Goal: Find specific page/section

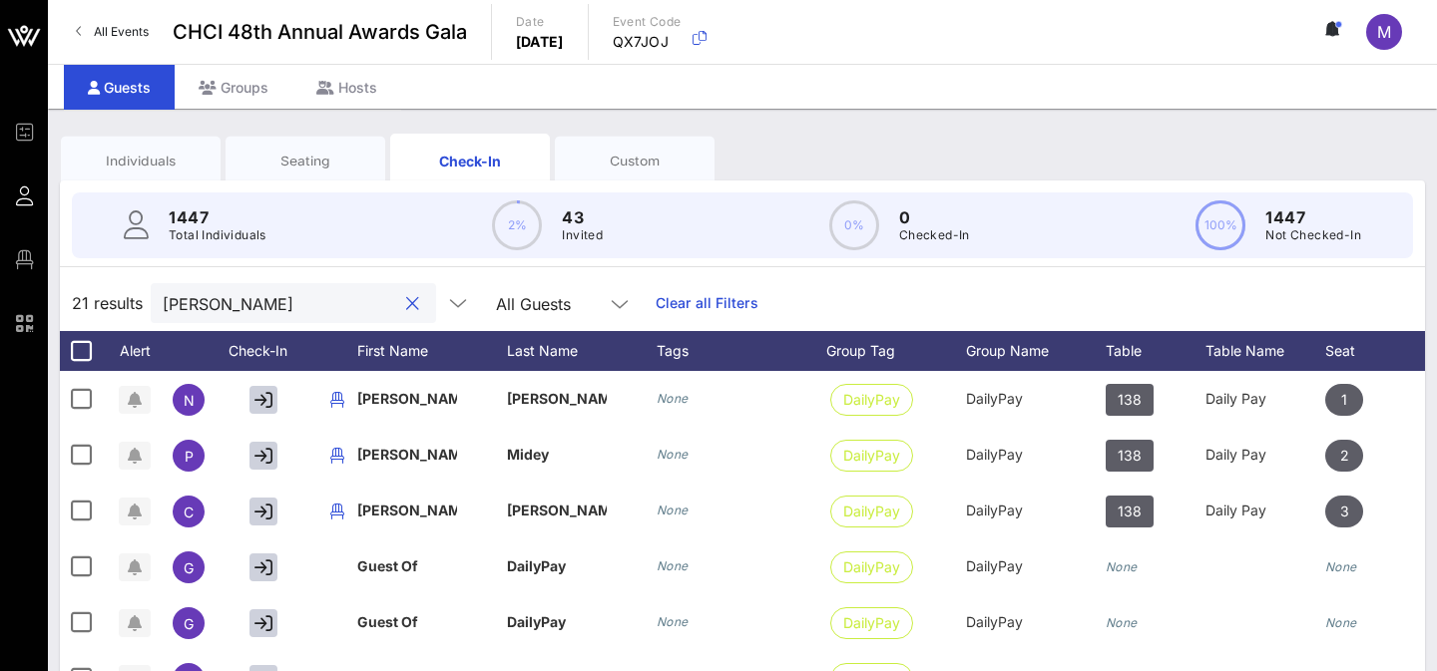
click at [197, 308] on input "[PERSON_NAME]" at bounding box center [279, 303] width 233 height 26
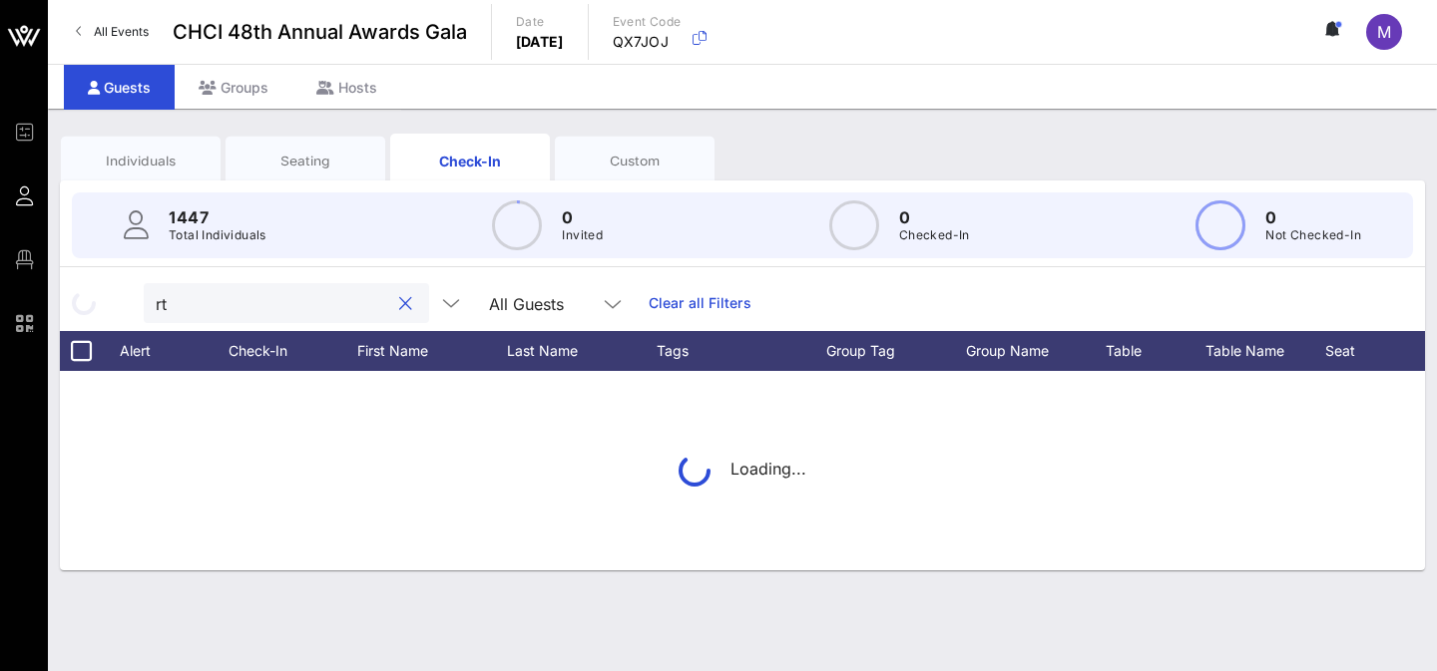
type input "rtx"
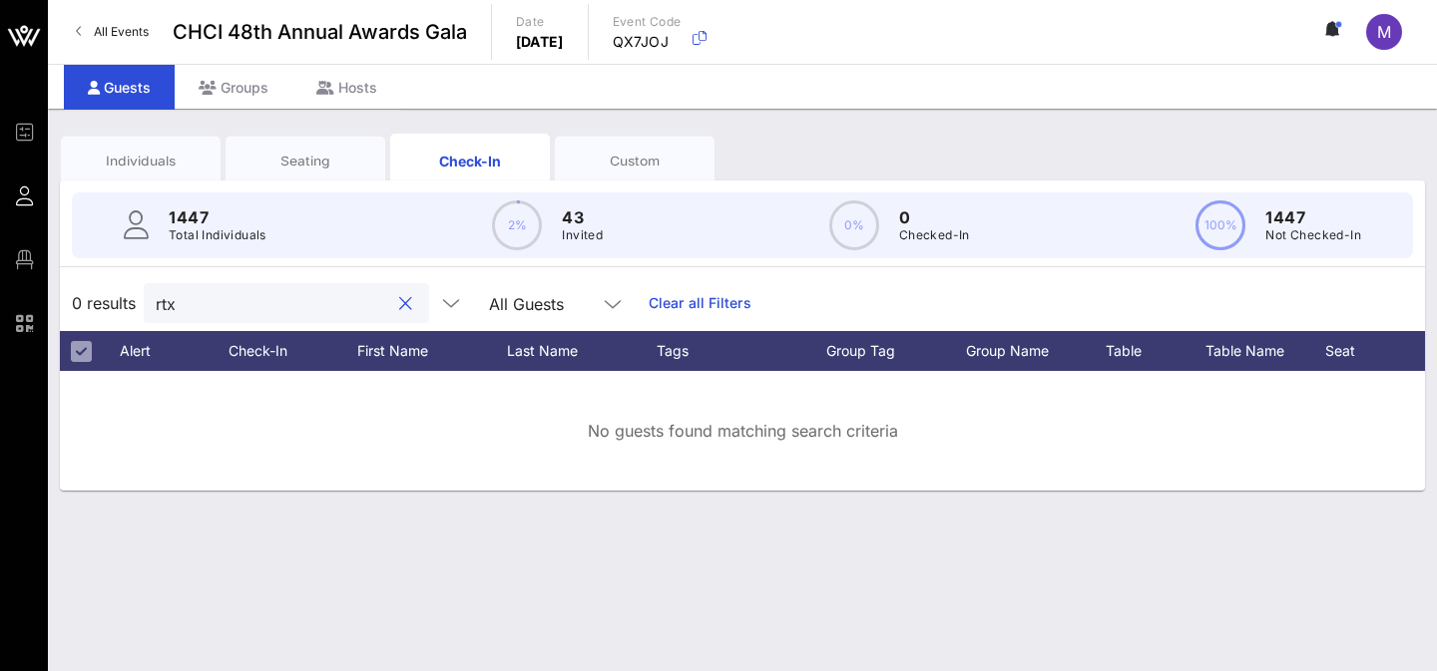
click at [204, 306] on input "rtx" at bounding box center [272, 303] width 233 height 26
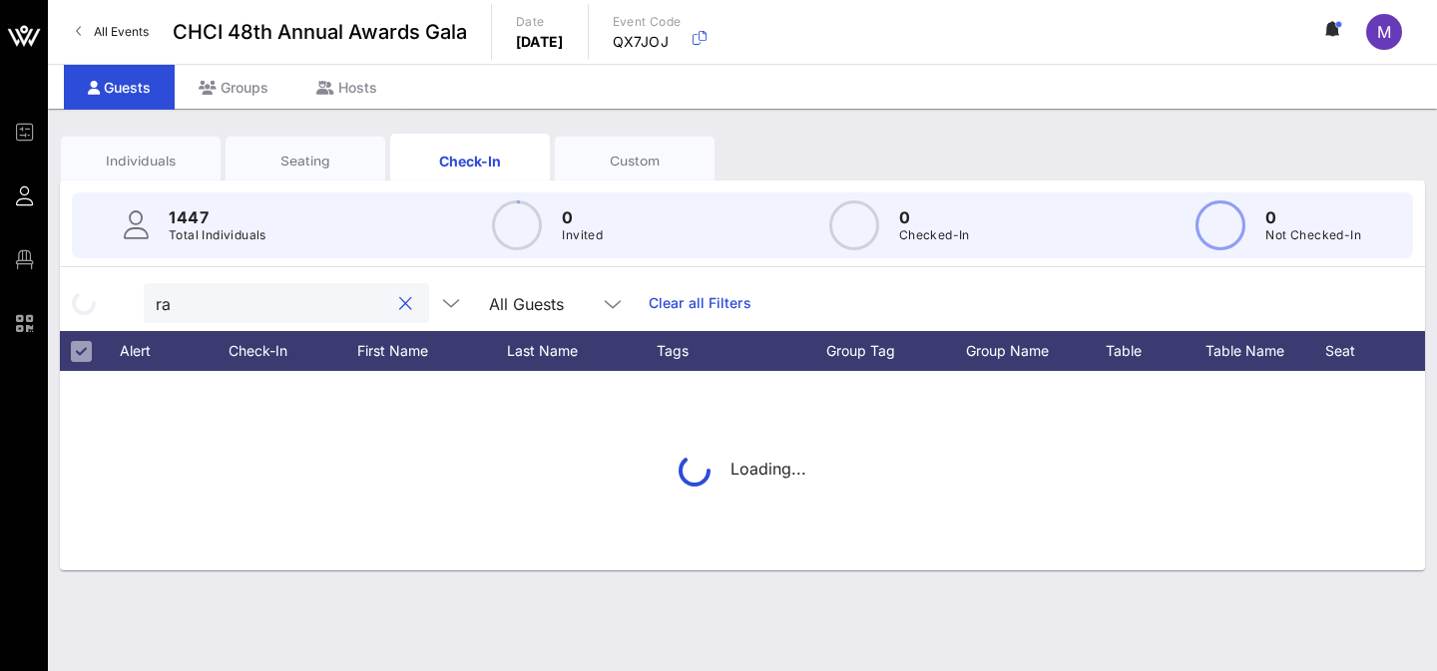
type input "r"
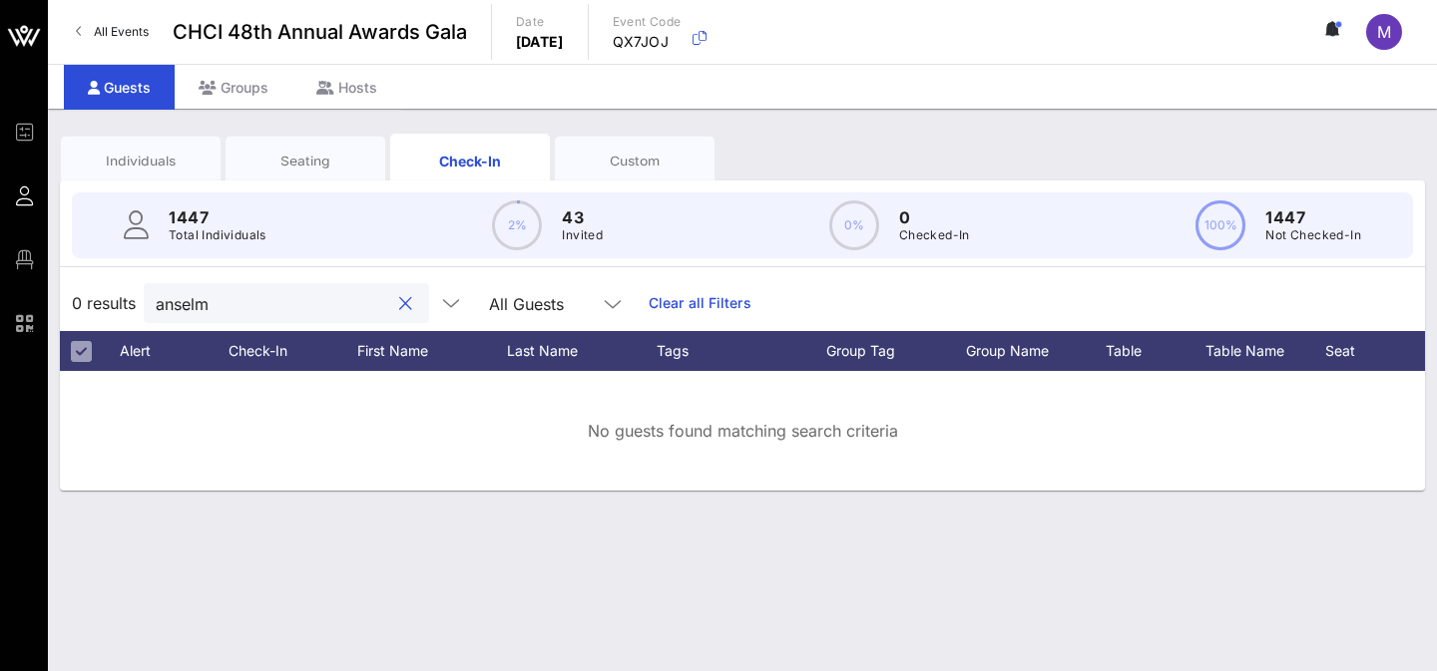
type input "anselm"
click at [393, 300] on div at bounding box center [405, 304] width 24 height 24
click at [393, 302] on div at bounding box center [405, 304] width 24 height 24
click at [399, 301] on button "clear icon" at bounding box center [405, 304] width 13 height 20
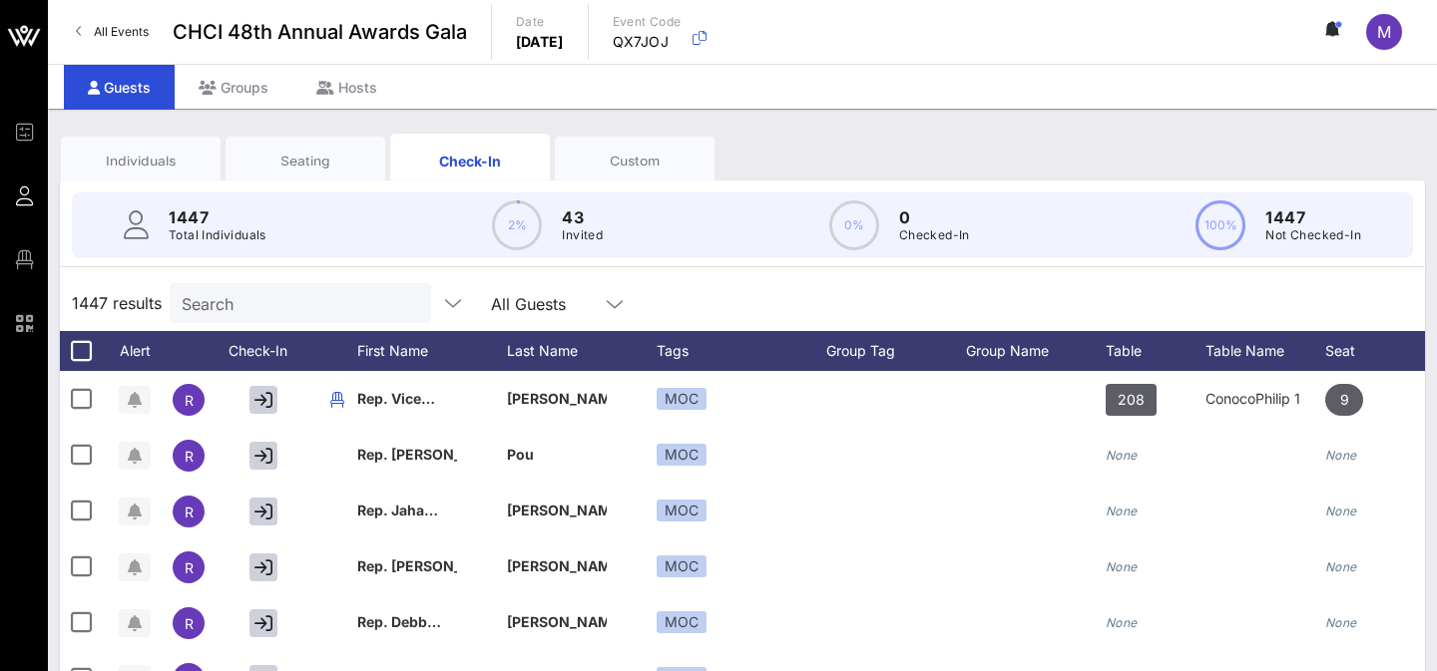
click at [327, 299] on input "Search" at bounding box center [298, 303] width 233 height 26
click at [327, 299] on input "text" at bounding box center [298, 303] width 233 height 26
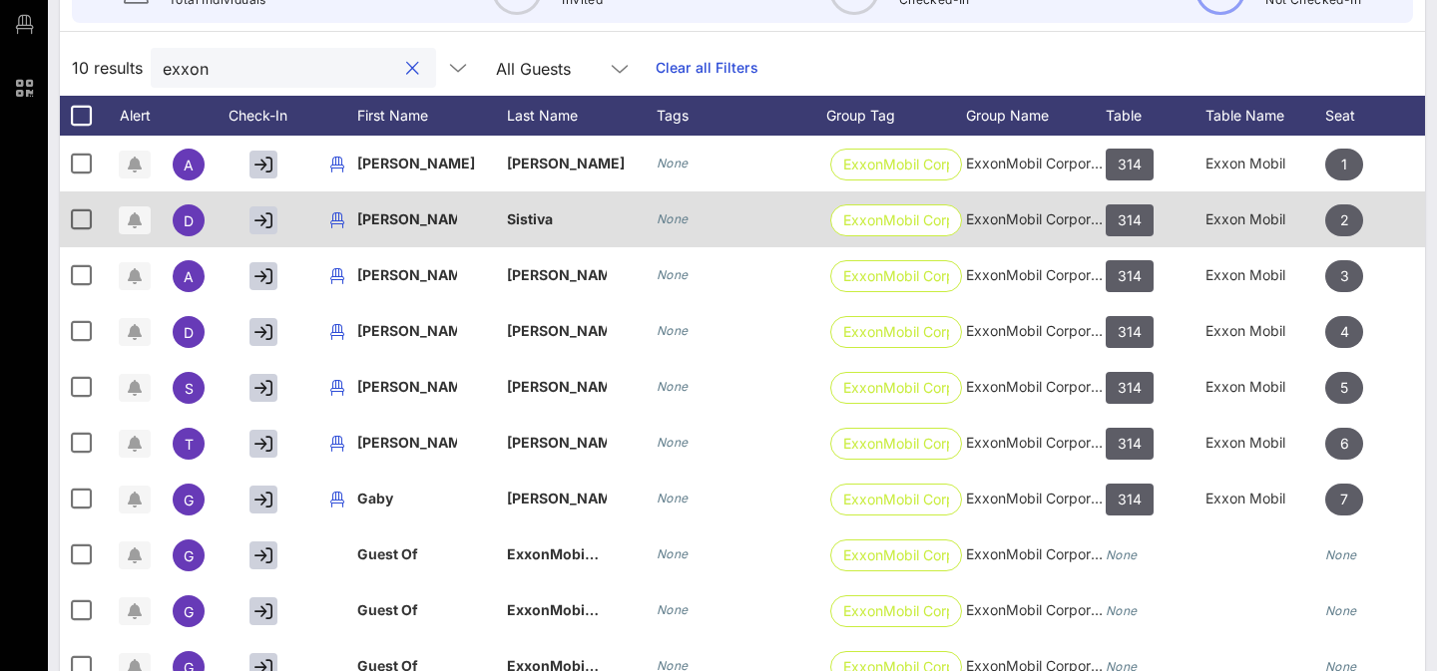
scroll to position [185, 0]
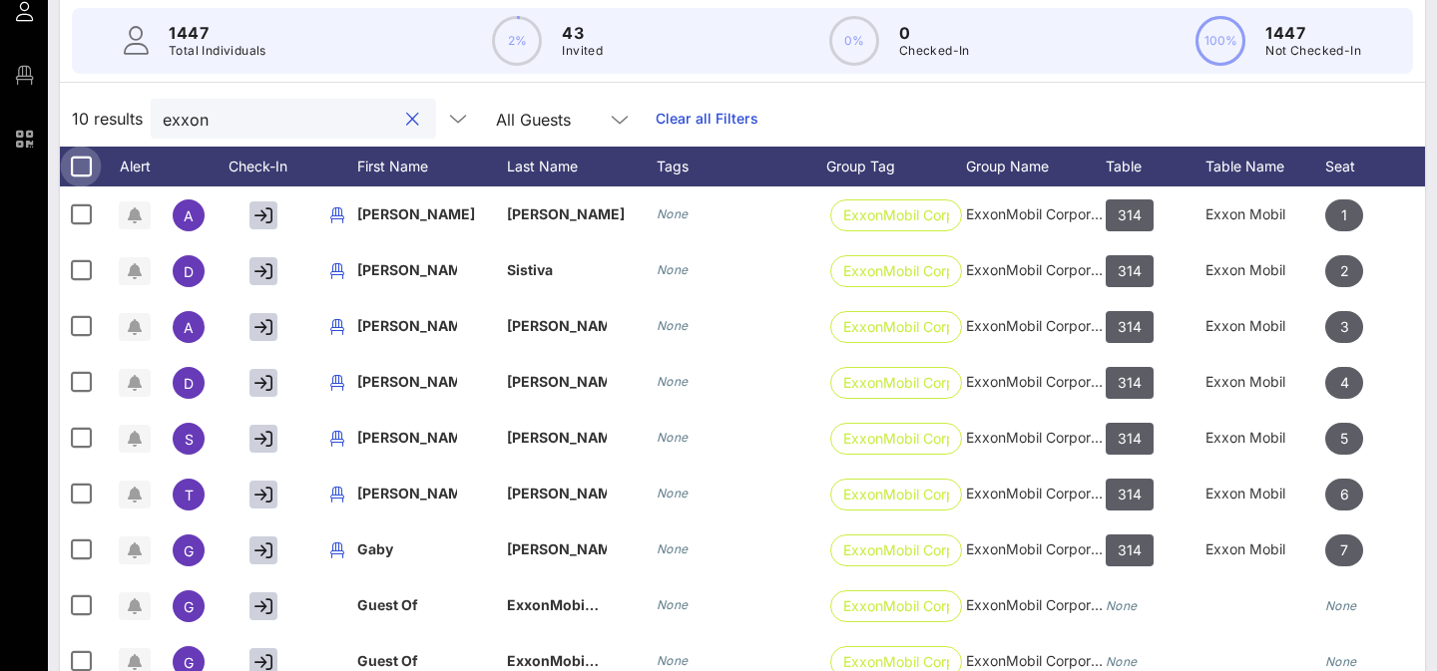
type input "exxon"
click at [80, 165] on div at bounding box center [81, 167] width 34 height 34
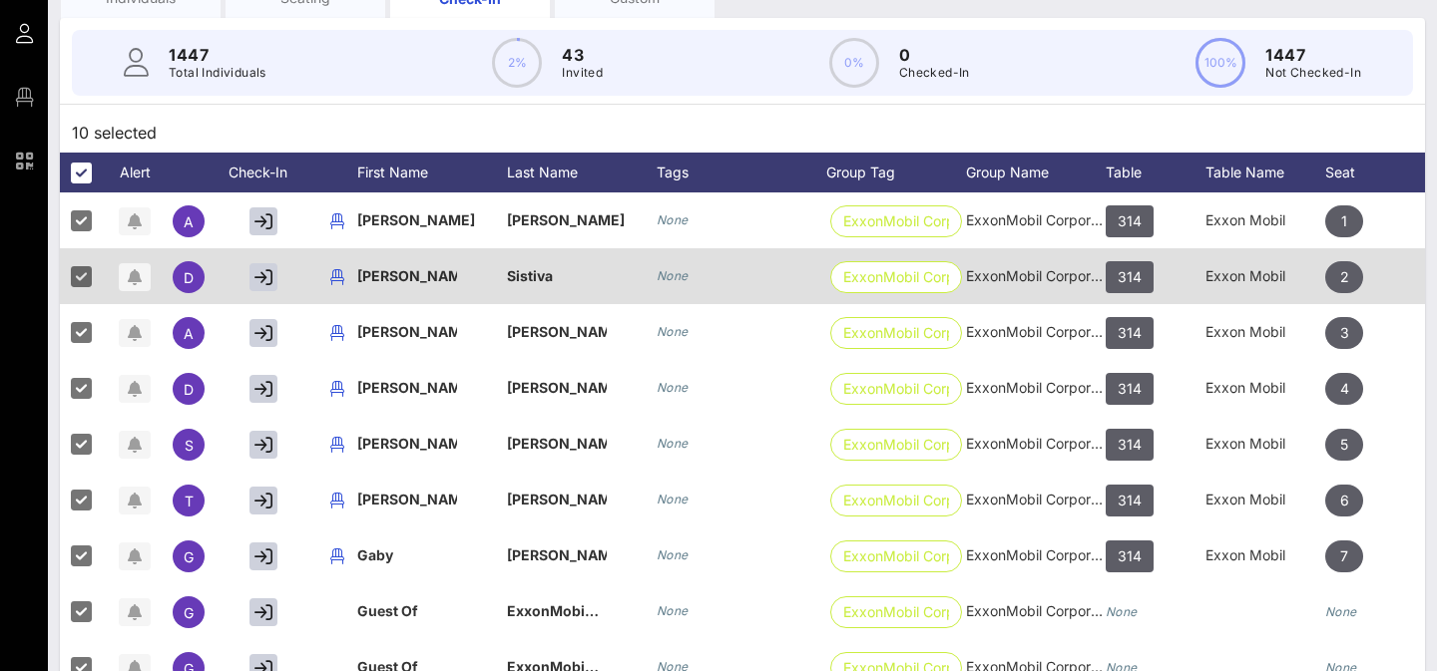
scroll to position [0, 0]
